Goal: Information Seeking & Learning: Learn about a topic

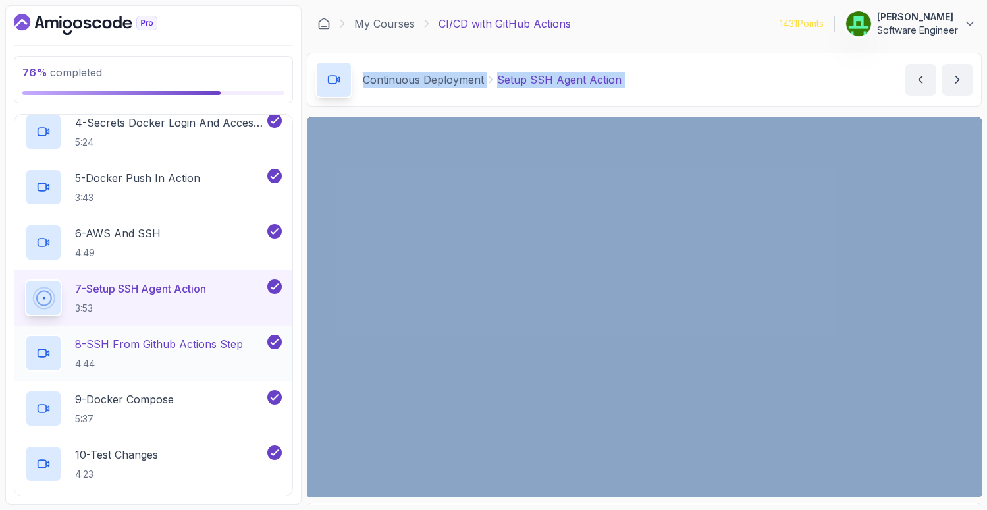
scroll to position [397, 0]
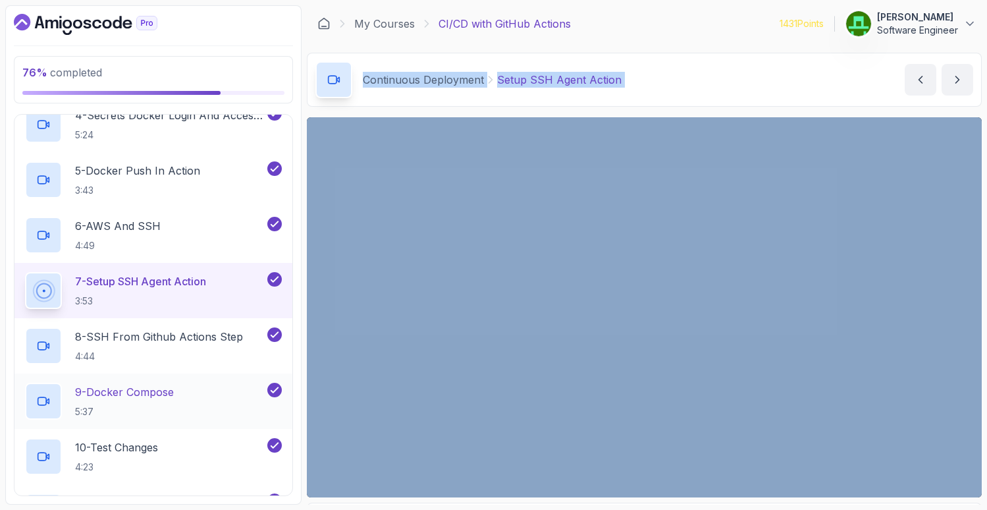
click at [123, 393] on p "9 - Docker Compose" at bounding box center [124, 392] width 99 height 16
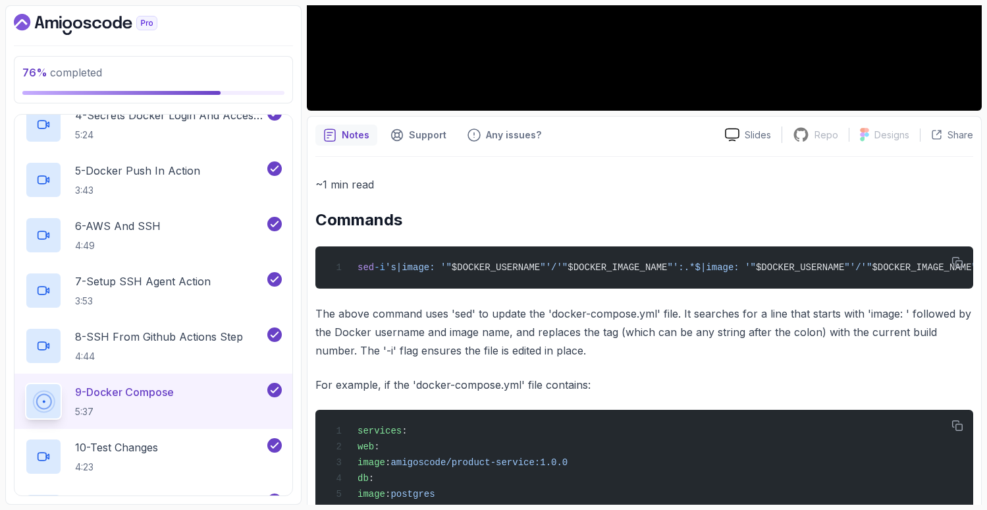
scroll to position [551, 0]
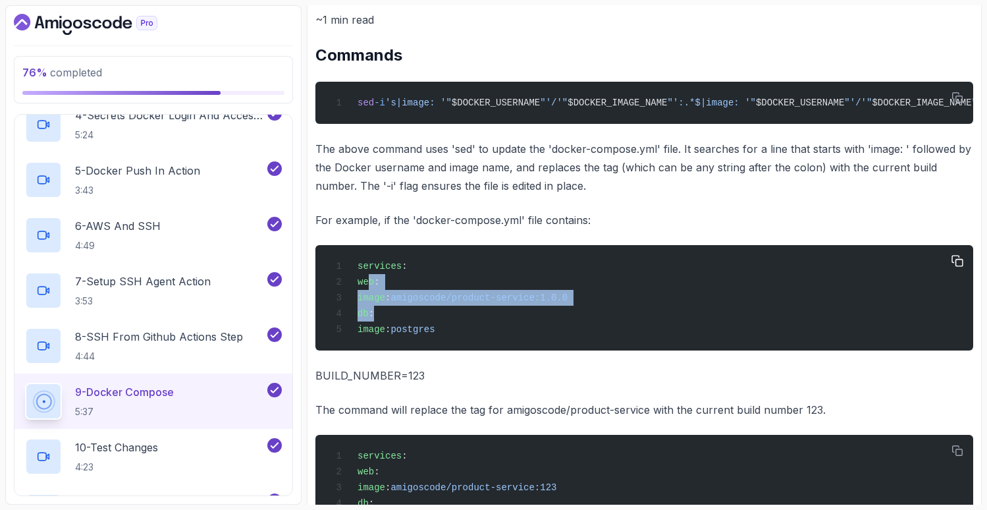
drag, startPoint x: 368, startPoint y: 292, endPoint x: 632, endPoint y: 317, distance: 265.2
click at [632, 317] on div "services : web : image : amigoscode/product-service:1.0.0 db : image : postgres" at bounding box center [644, 298] width 637 height 90
click at [631, 316] on div "services : web : image : amigoscode/product-service:1.0.0 db : image : postgres" at bounding box center [644, 298] width 637 height 90
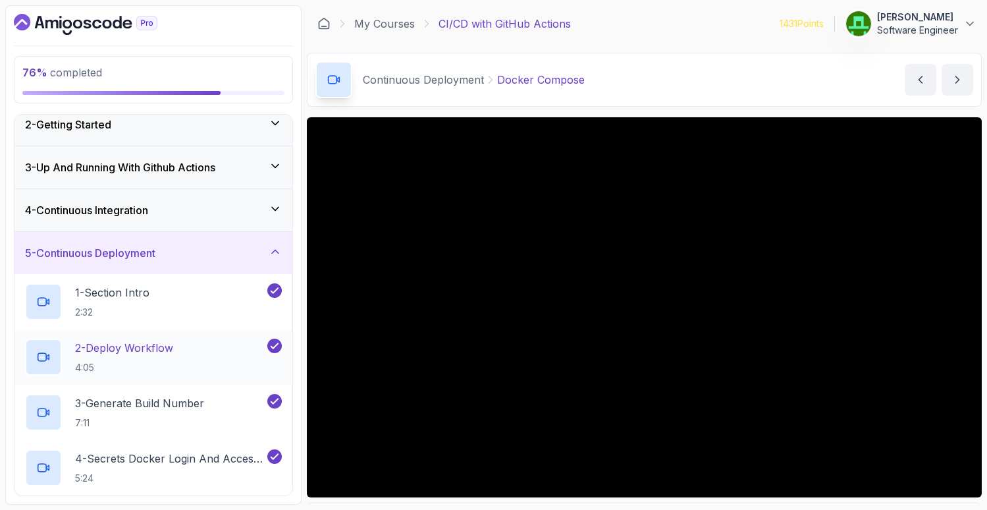
scroll to position [0, 0]
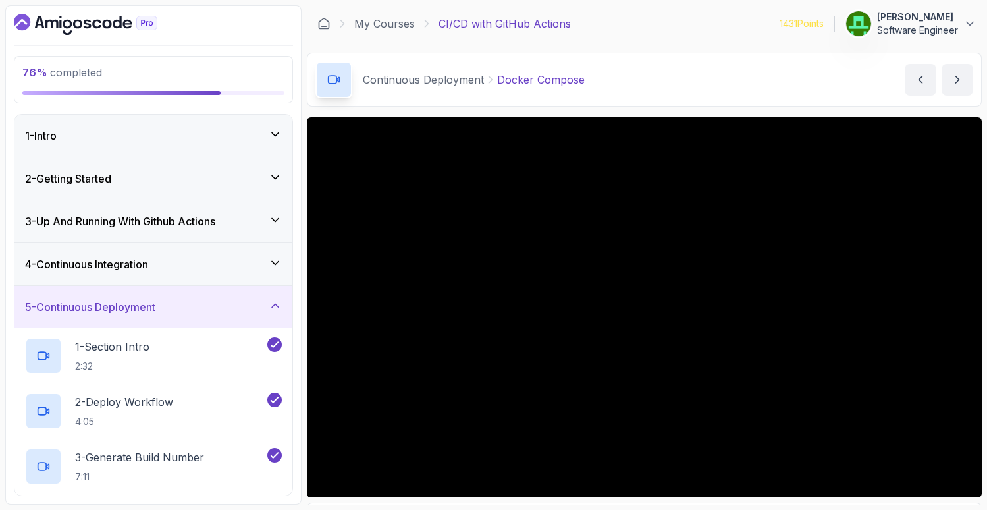
click at [126, 248] on div "4 - Continuous Integration" at bounding box center [153, 264] width 278 height 42
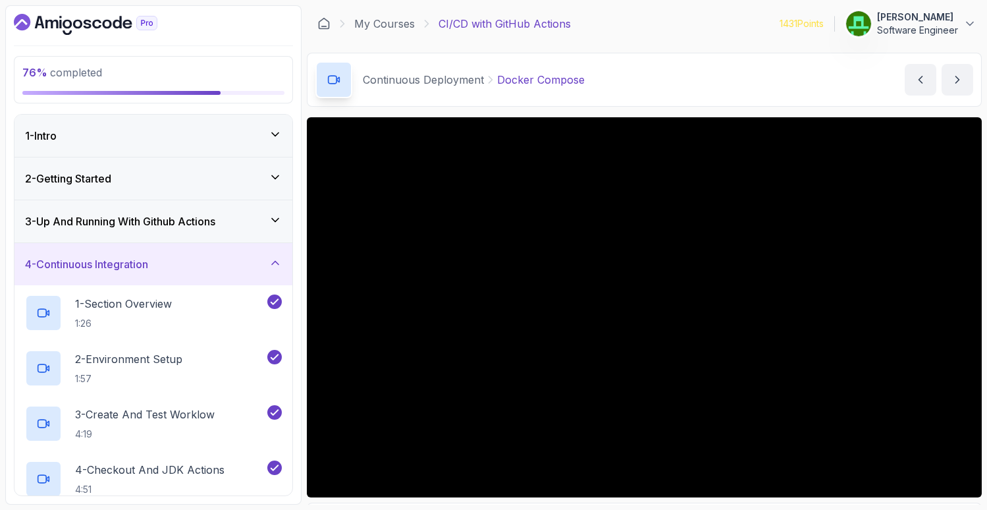
click at [134, 211] on div "3 - Up And Running With Github Actions" at bounding box center [153, 221] width 278 height 42
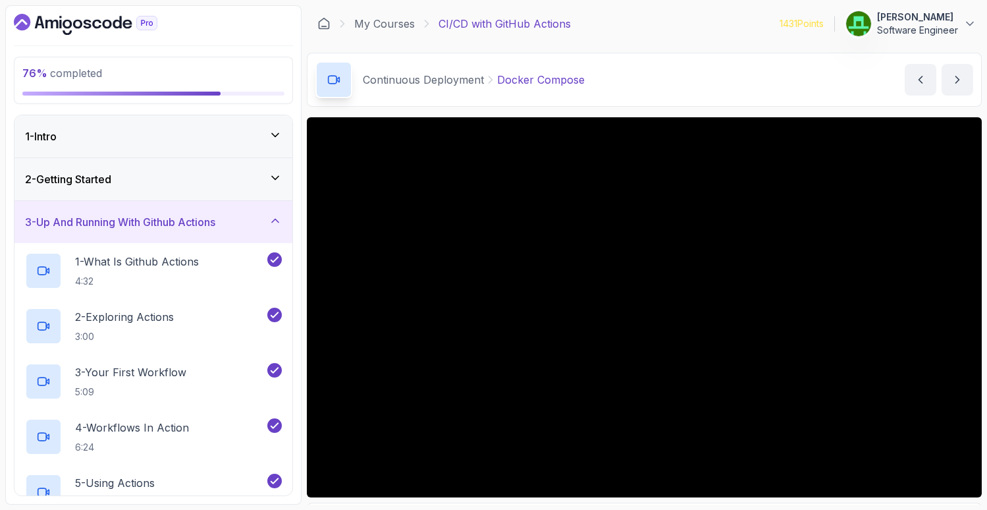
click at [63, 138] on div "1 - Intro" at bounding box center [153, 136] width 257 height 16
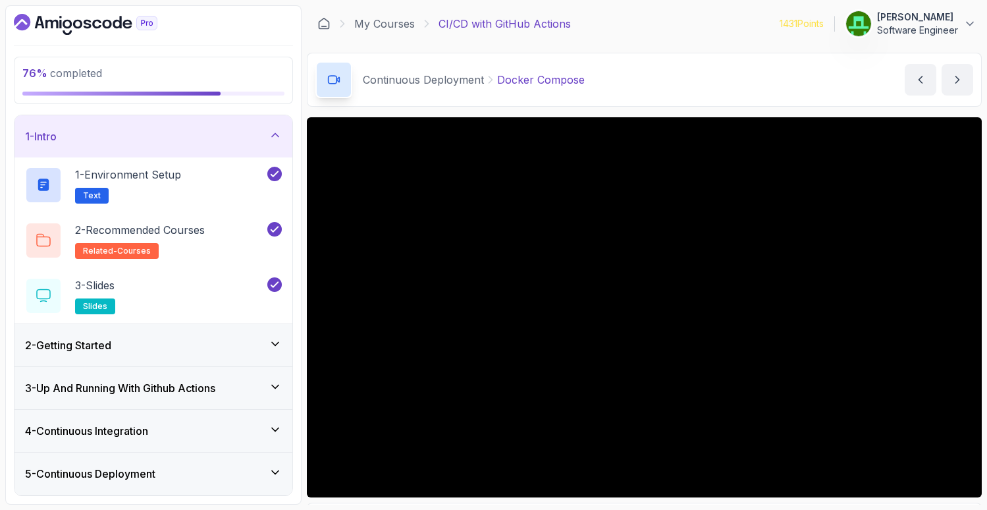
click at [120, 358] on div "2 - Getting Started" at bounding box center [153, 345] width 278 height 42
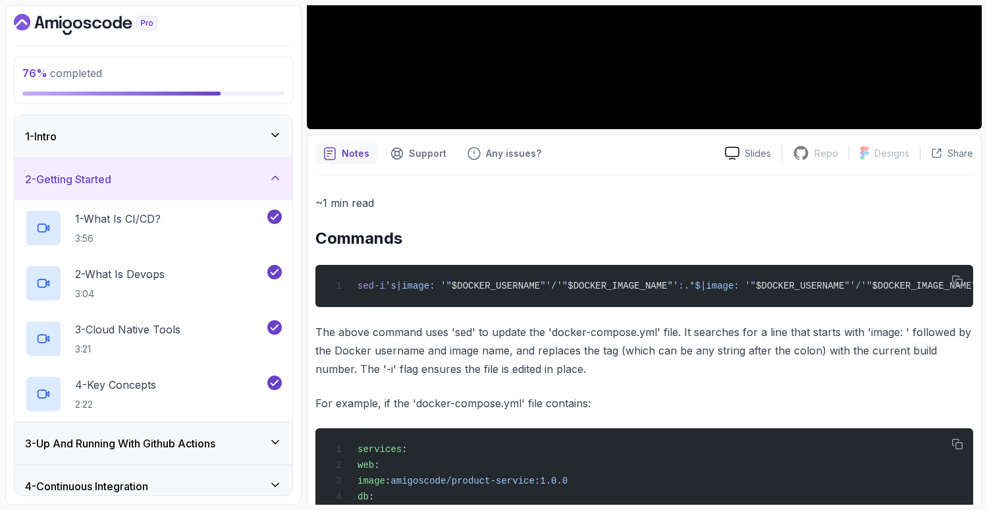
click at [417, 329] on div "~1 min read Commands sed -i 's|image: '" $DOCKER_USERNAME "'/'" $DOCKER_IMAGE_N…" at bounding box center [644, 458] width 658 height 529
